Goal: Information Seeking & Learning: Learn about a topic

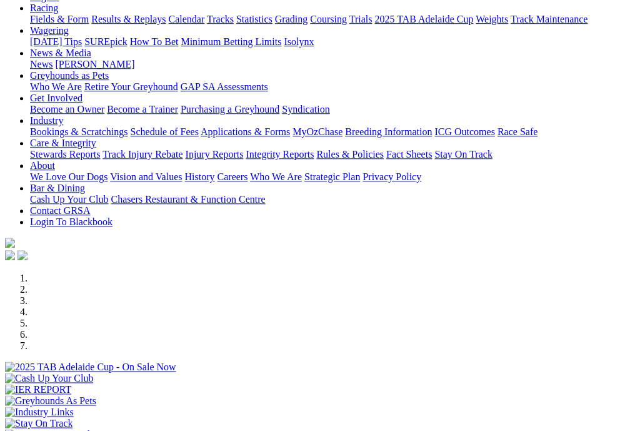
scroll to position [175, 0]
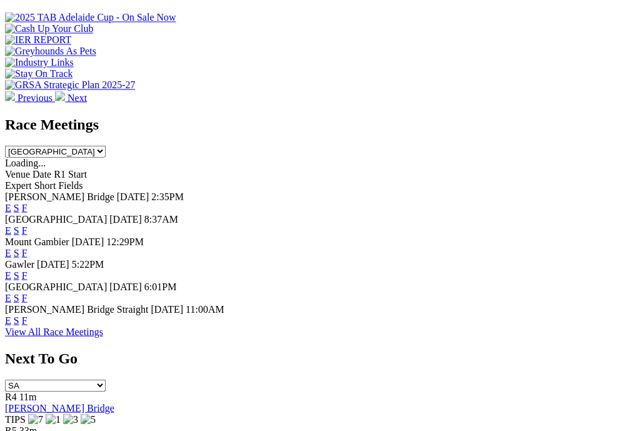
scroll to position [542, 0]
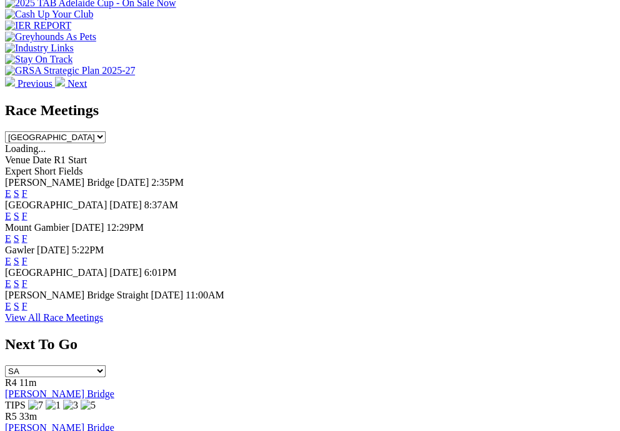
click at [27, 210] on link "F" at bounding box center [25, 215] width 6 height 11
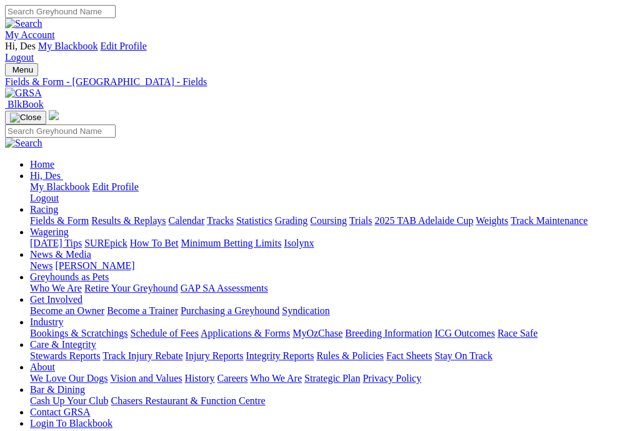
scroll to position [3, 0]
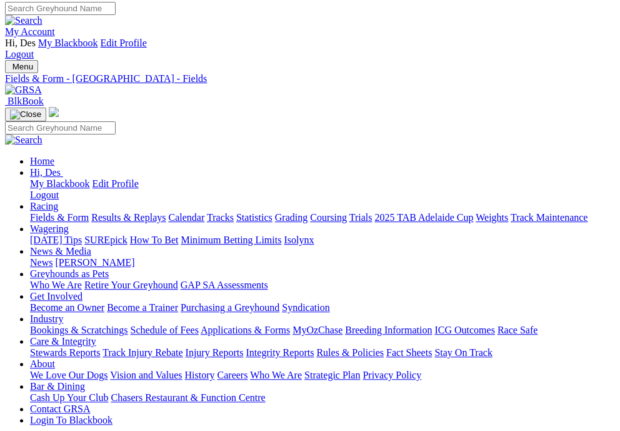
drag, startPoint x: 417, startPoint y: 9, endPoint x: 475, endPoint y: 29, distance: 60.7
click at [466, 60] on div "Menu Fields & Form - [GEOGRAPHIC_DATA] - Fields BlkBook Home Hi, Des My Blackbo…" at bounding box center [310, 260] width 610 height 401
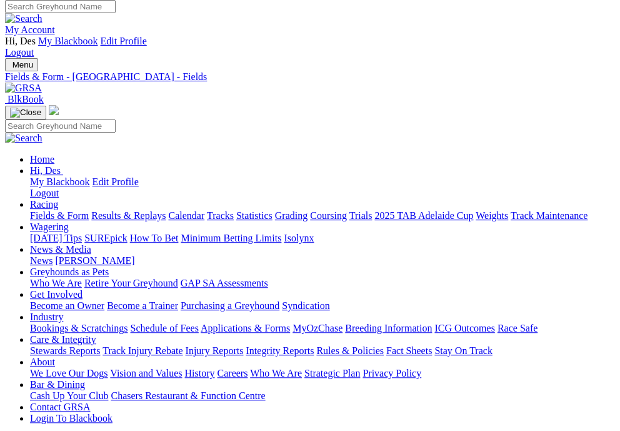
drag, startPoint x: 455, startPoint y: 46, endPoint x: 511, endPoint y: 48, distance: 55.6
drag, startPoint x: 566, startPoint y: 114, endPoint x: 589, endPoint y: 116, distance: 23.2
click at [448, 58] on div "Menu Fields & Form - Angle Park - Fields BlkBook Home Hi, Des My Blackbook Edit…" at bounding box center [310, 258] width 610 height 401
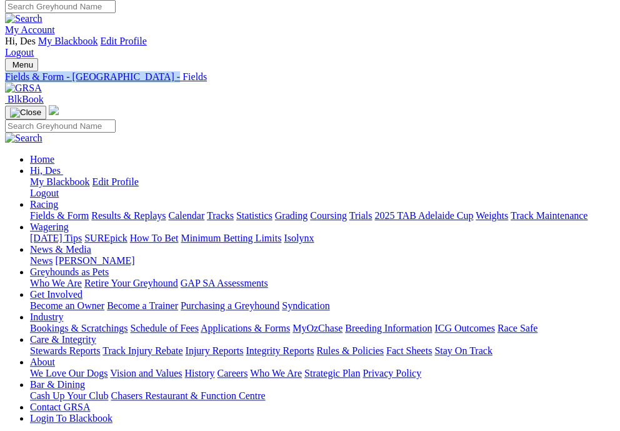
drag, startPoint x: 447, startPoint y: 6, endPoint x: 457, endPoint y: 8, distance: 9.7
click at [459, 58] on div "Menu Fields & Form - Angle Park - Fields BlkBook Home Hi, Des My Blackbook Edit…" at bounding box center [310, 258] width 610 height 401
click at [456, 58] on div "Menu Fields & Form - Angle Park - Fields BlkBook Home Hi, Des My Blackbook Edit…" at bounding box center [310, 258] width 610 height 401
drag, startPoint x: 457, startPoint y: 8, endPoint x: 477, endPoint y: 33, distance: 32.0
click at [504, 58] on div "Menu Fields & Form - Angle Park - Fields BlkBook Home Hi, Des My Blackbook Edit…" at bounding box center [310, 258] width 610 height 401
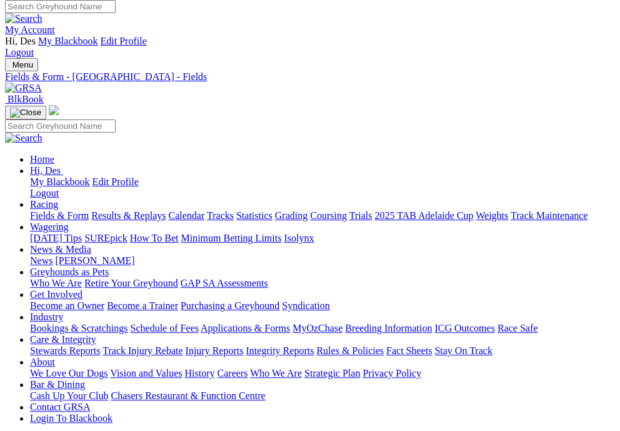
drag, startPoint x: 406, startPoint y: 35, endPoint x: 530, endPoint y: 89, distance: 134.9
drag, startPoint x: 597, startPoint y: 14, endPoint x: 677, endPoint y: 33, distance: 81.7
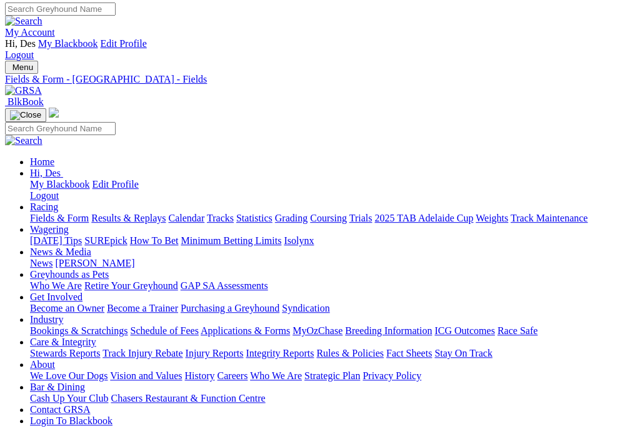
scroll to position [2, 0]
drag, startPoint x: 446, startPoint y: 255, endPoint x: 509, endPoint y: 259, distance: 63.9
drag, startPoint x: 451, startPoint y: 132, endPoint x: 917, endPoint y: 147, distance: 467.0
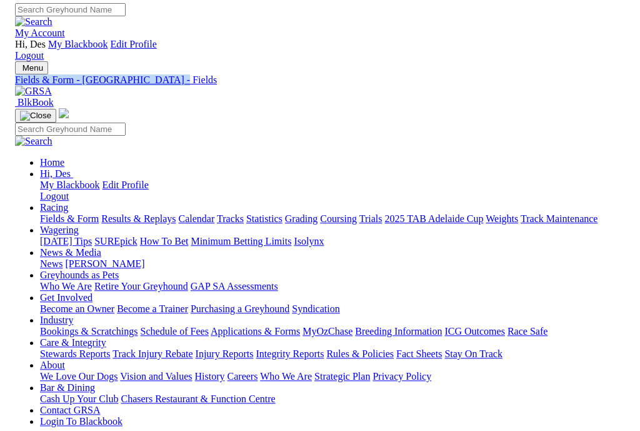
scroll to position [0, 0]
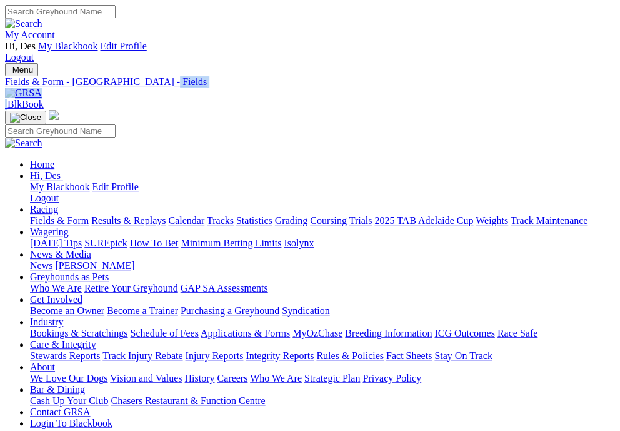
drag, startPoint x: 404, startPoint y: 18, endPoint x: 912, endPoint y: 6, distance: 508.2
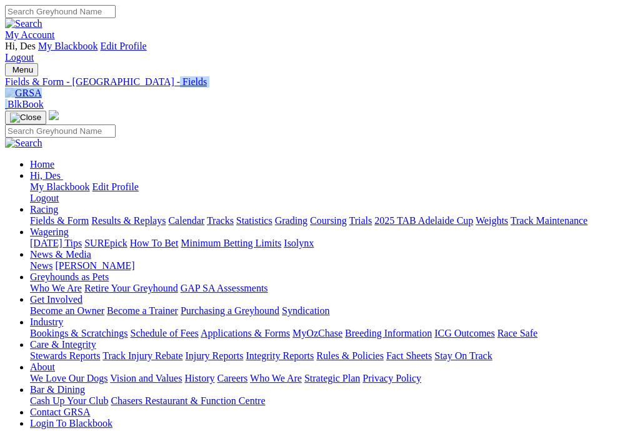
click at [347, 215] on link "Coursing" at bounding box center [328, 220] width 37 height 11
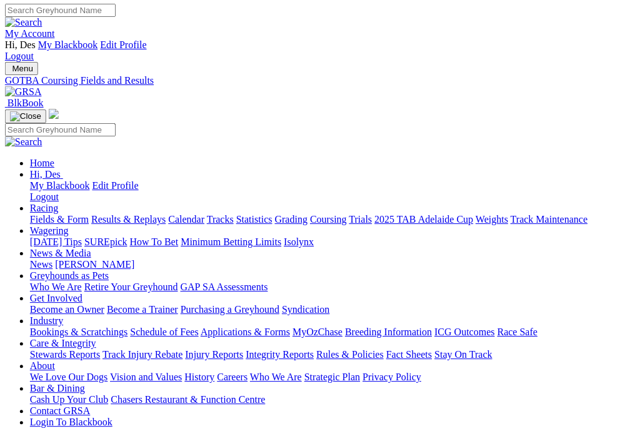
scroll to position [1, 357]
drag, startPoint x: 458, startPoint y: 116, endPoint x: 279, endPoint y: 133, distance: 179.6
click at [91, 247] on link "News & Media" at bounding box center [60, 252] width 61 height 11
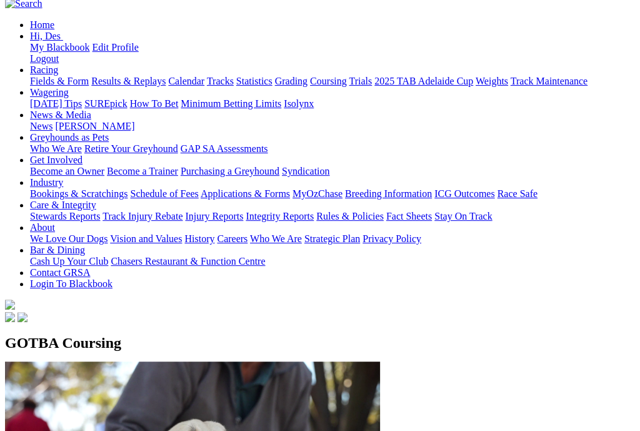
scroll to position [154, 73]
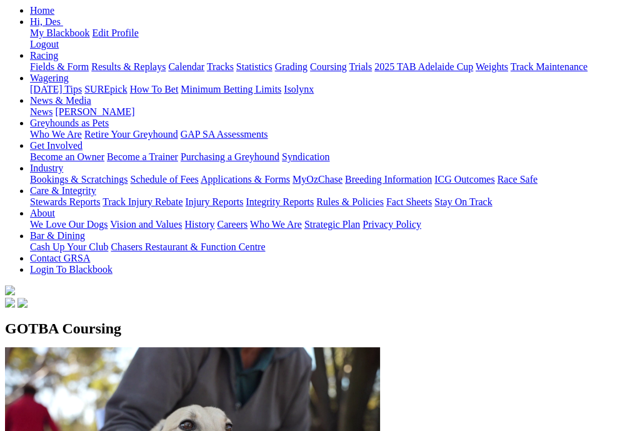
drag, startPoint x: 407, startPoint y: 91, endPoint x: 438, endPoint y: 80, distance: 33.2
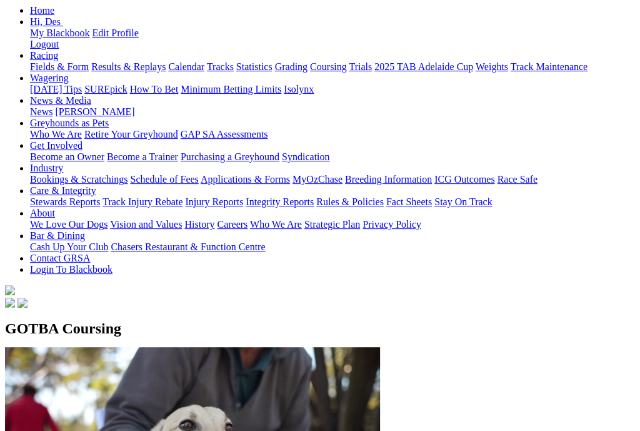
drag, startPoint x: 393, startPoint y: 59, endPoint x: 487, endPoint y: 31, distance: 97.9
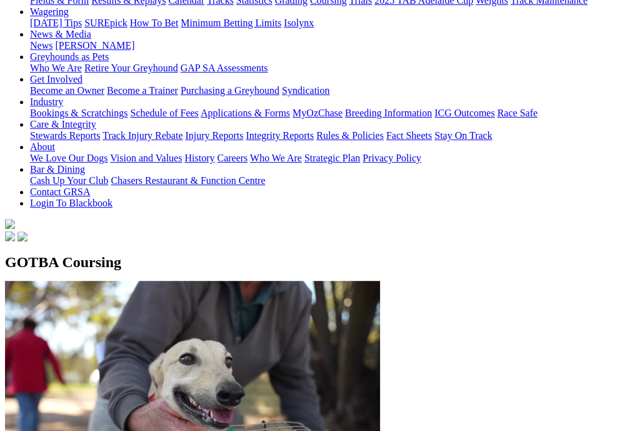
scroll to position [236, 73]
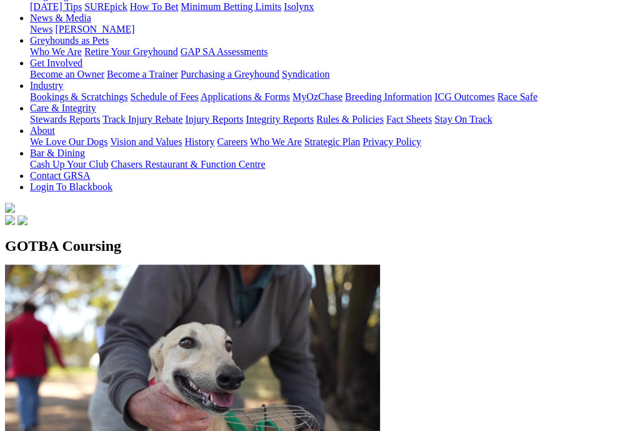
drag, startPoint x: 89, startPoint y: 306, endPoint x: 92, endPoint y: 291, distance: 14.6
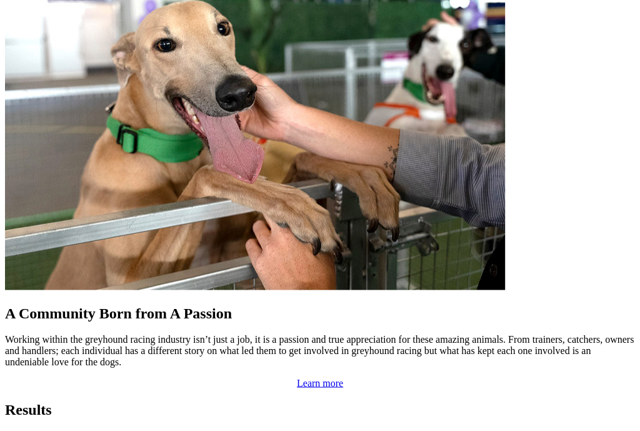
scroll to position [1102, 11]
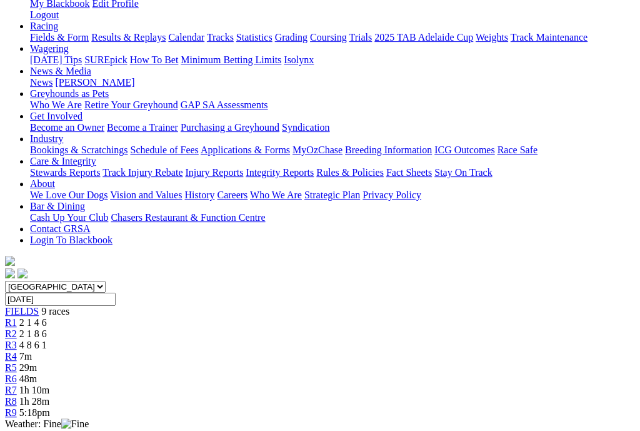
scroll to position [181, 0]
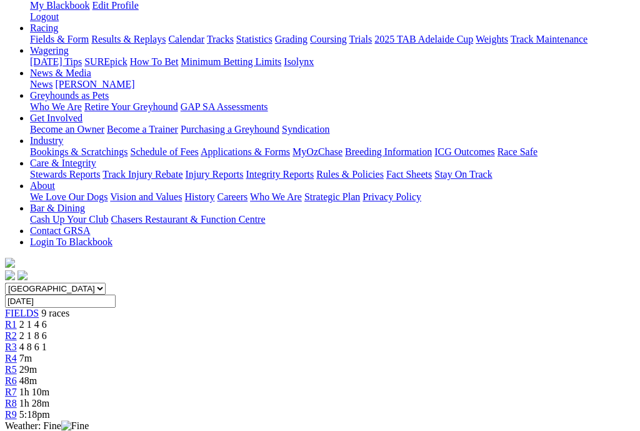
click at [47, 330] on span "2 1 8 6" at bounding box center [32, 335] width 27 height 11
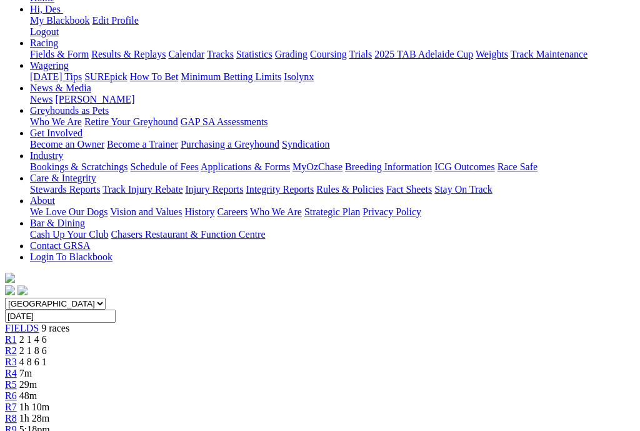
scroll to position [165, 1]
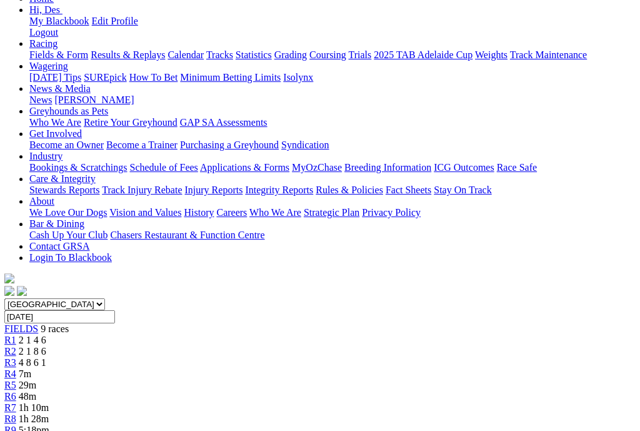
click at [16, 357] on span "R3" at bounding box center [10, 362] width 12 height 11
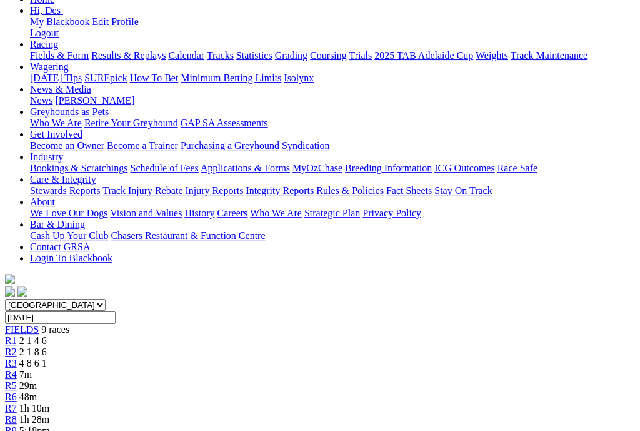
scroll to position [166, 0]
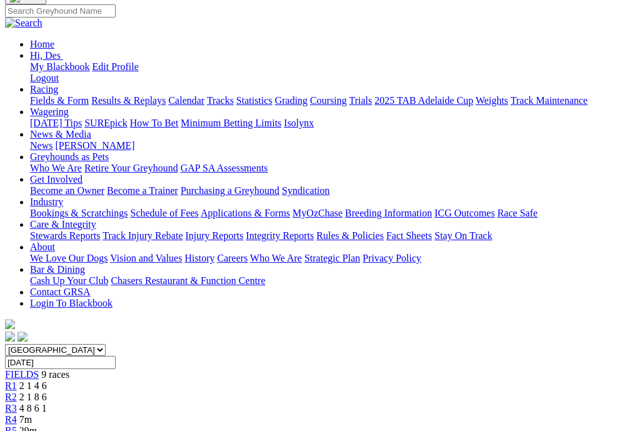
scroll to position [119, 0]
click at [17, 414] on link "R4" at bounding box center [11, 419] width 12 height 11
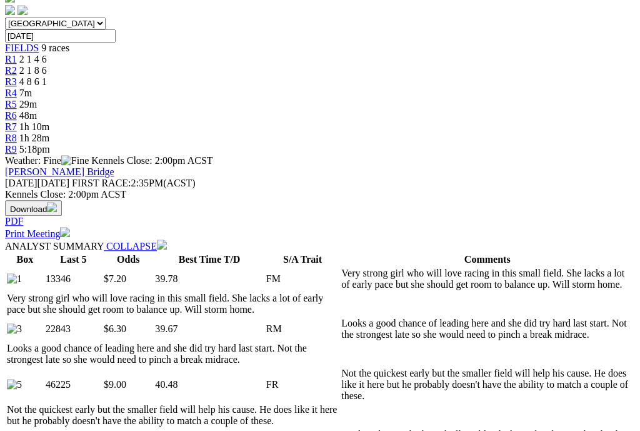
scroll to position [447, 0]
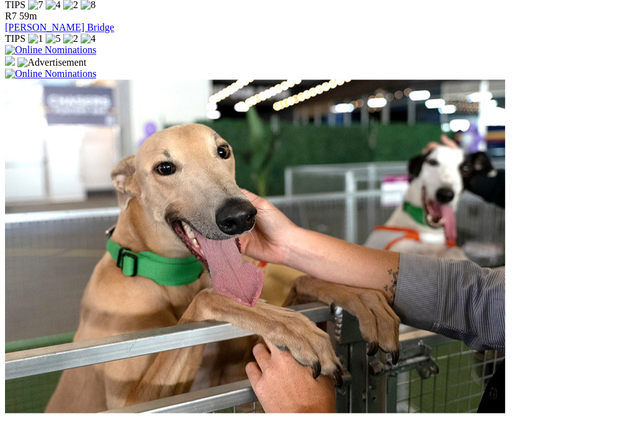
scroll to position [997, 0]
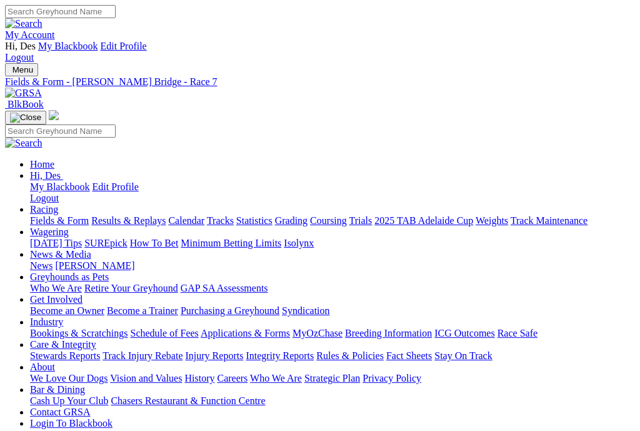
scroll to position [0, 94]
click at [372, 215] on link "Trials" at bounding box center [360, 220] width 23 height 11
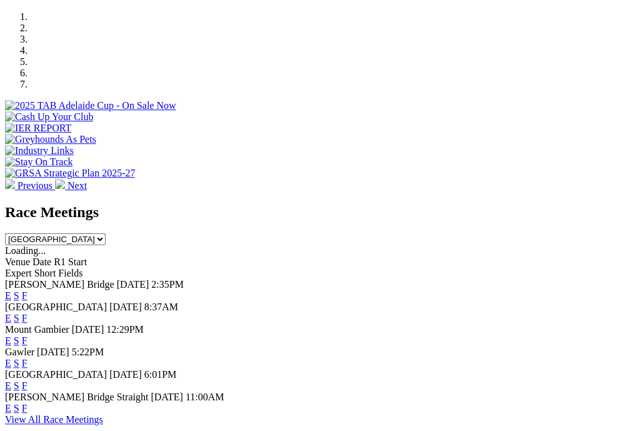
scroll to position [439, 1]
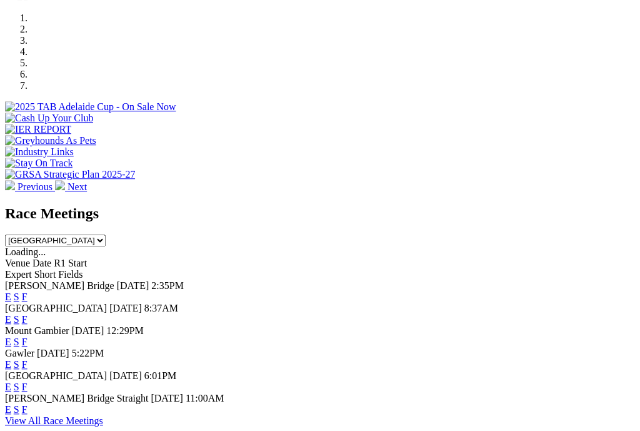
click at [27, 314] on link "F" at bounding box center [25, 319] width 6 height 11
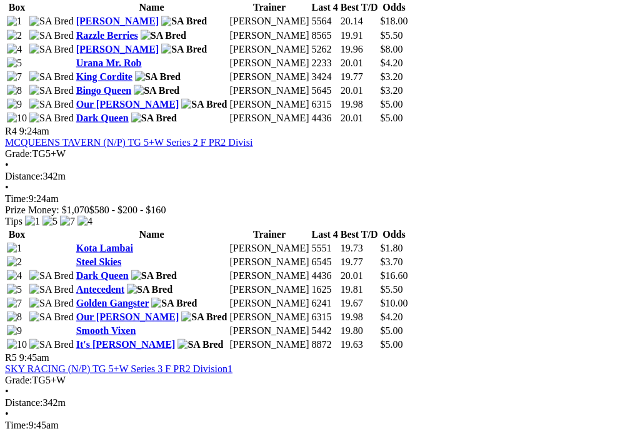
scroll to position [1250, 14]
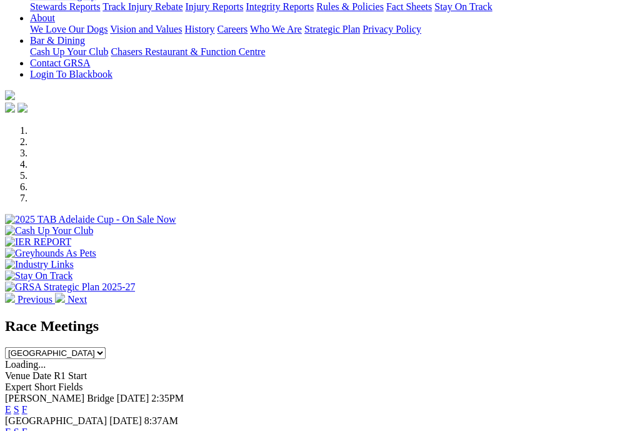
scroll to position [326, 0]
click at [27, 426] on link "F" at bounding box center [25, 431] width 6 height 11
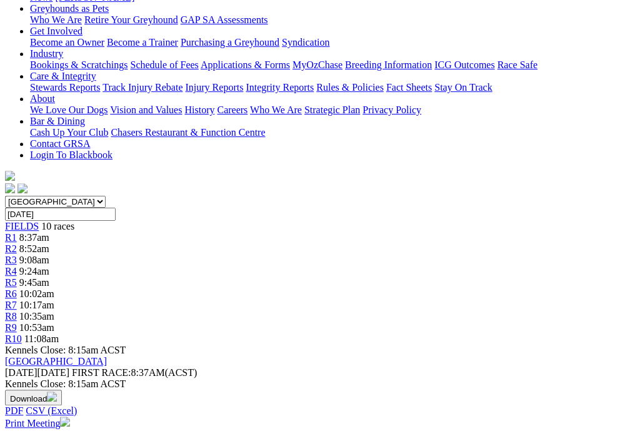
scroll to position [266, 0]
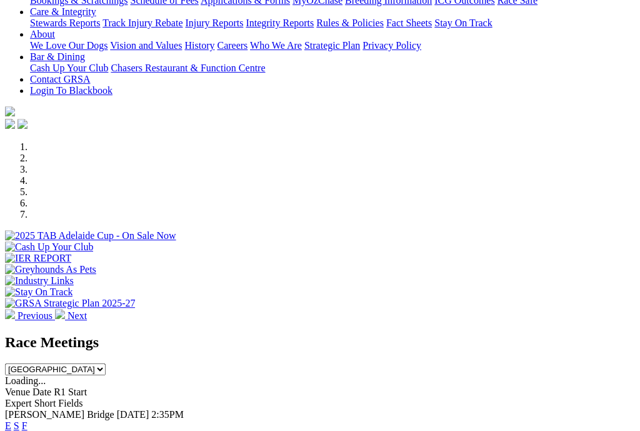
scroll to position [313, 1]
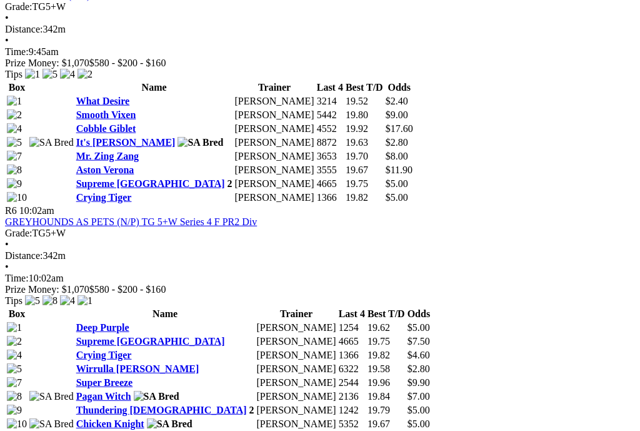
scroll to position [1623, 6]
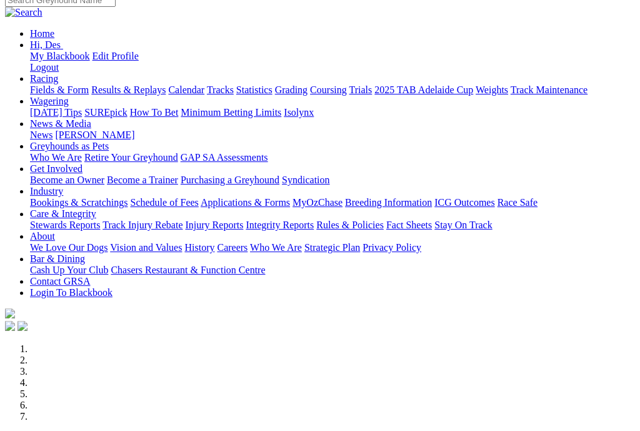
scroll to position [107, 1]
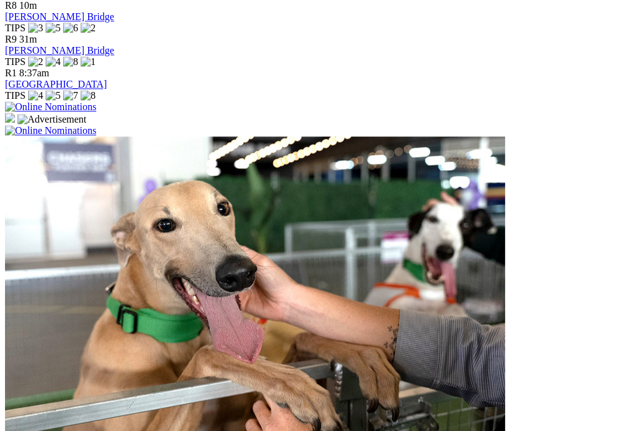
scroll to position [920, 0]
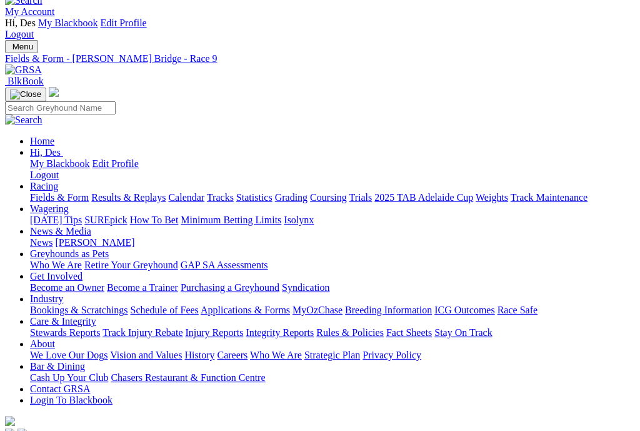
scroll to position [22, 14]
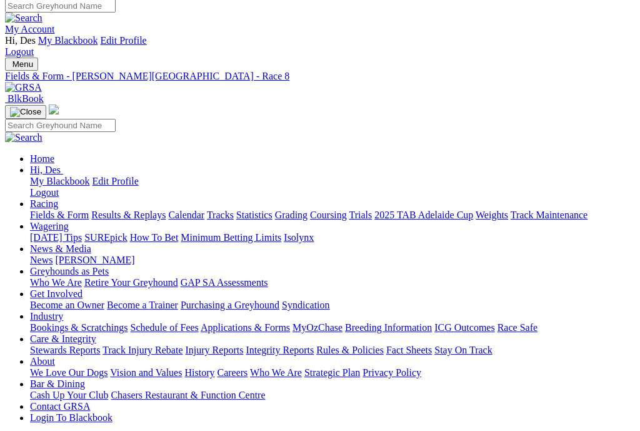
scroll to position [5, 0]
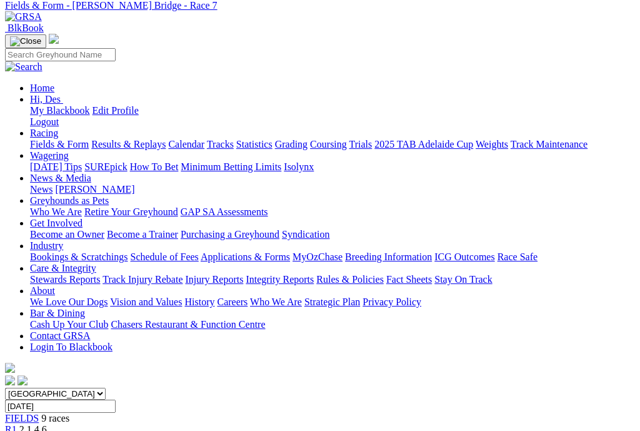
scroll to position [0, 7]
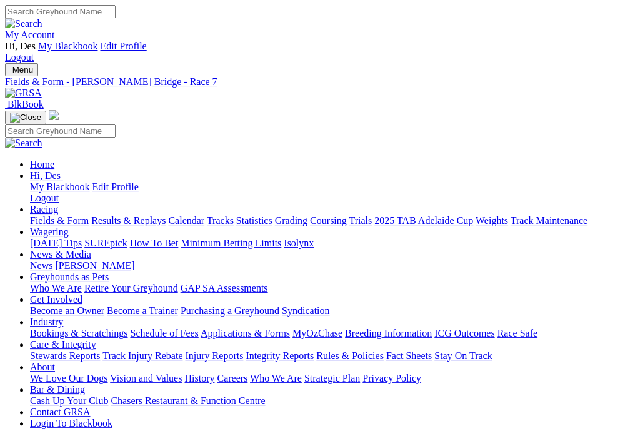
click at [51, 215] on link "Fields & Form" at bounding box center [59, 220] width 59 height 11
click at [134, 260] on link "[PERSON_NAME]" at bounding box center [94, 265] width 79 height 11
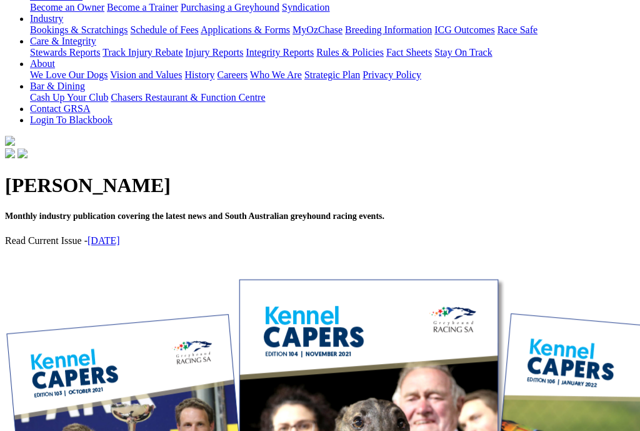
scroll to position [304, 0]
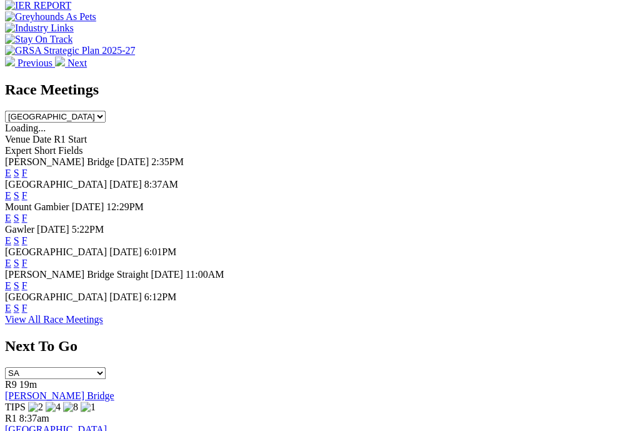
scroll to position [566, 0]
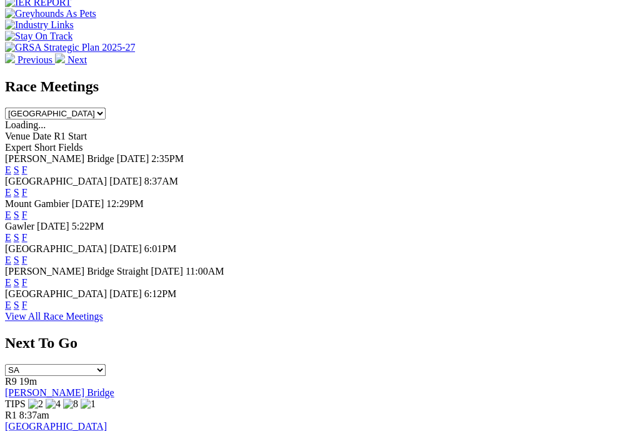
click at [27, 299] on link "F" at bounding box center [25, 304] width 6 height 11
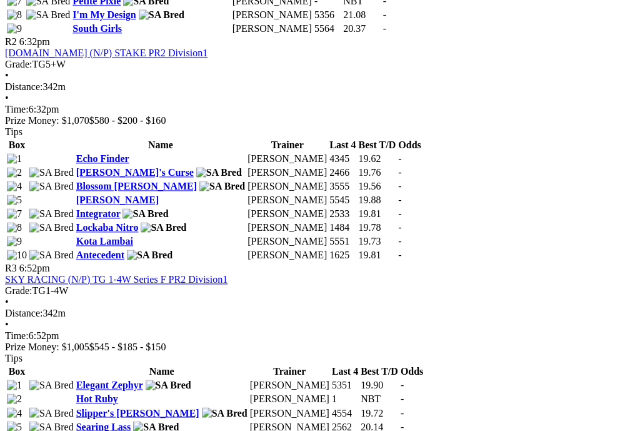
scroll to position [872, 0]
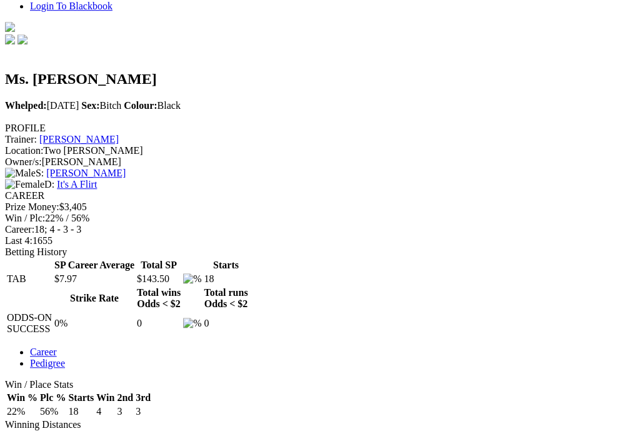
scroll to position [0, 1]
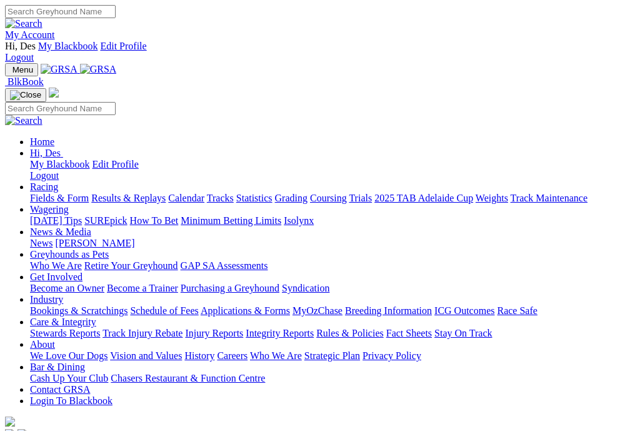
scroll to position [604, 0]
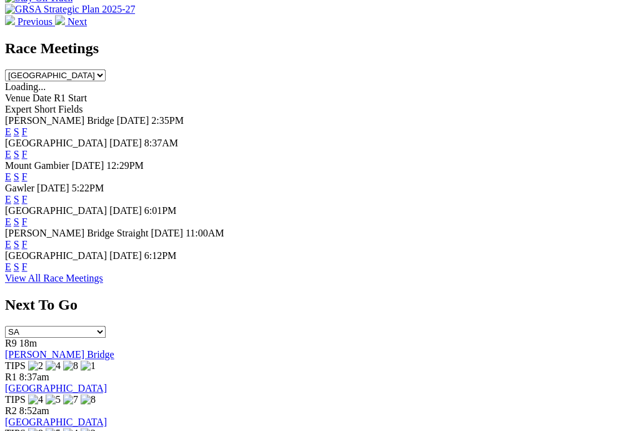
click at [27, 261] on link "F" at bounding box center [25, 266] width 6 height 11
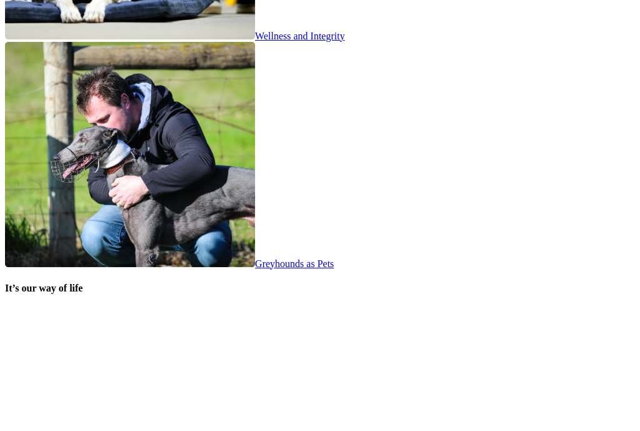
scroll to position [2438, 0]
